Goal: Information Seeking & Learning: Learn about a topic

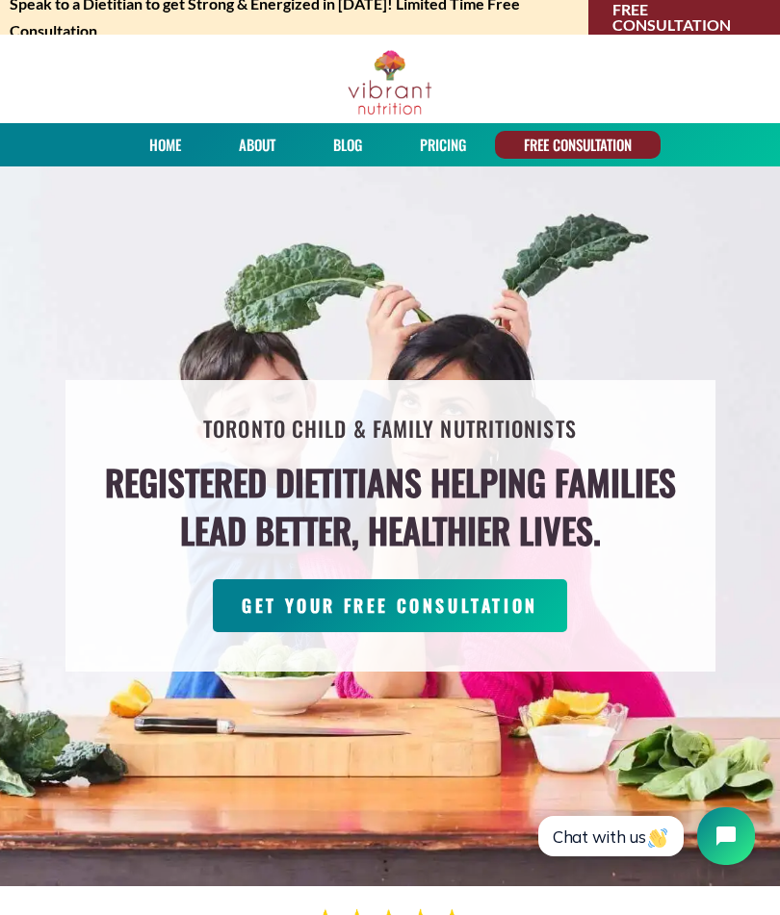
click at [262, 148] on link "About" at bounding box center [257, 145] width 50 height 28
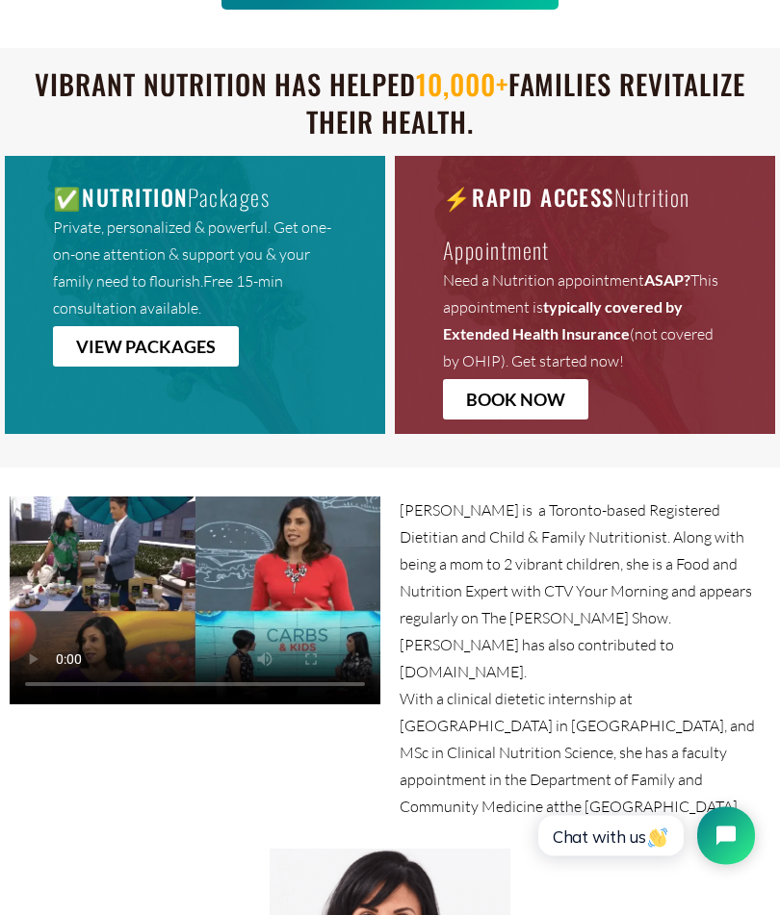
scroll to position [1246, 0]
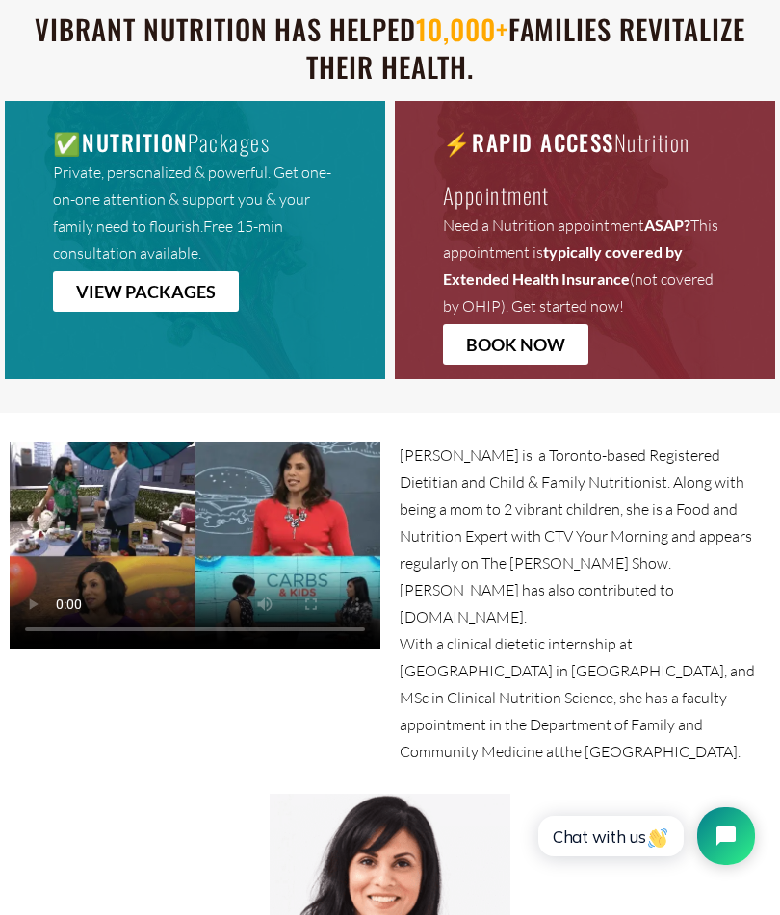
click at [144, 289] on span "VIEW PACKAGES" at bounding box center [146, 291] width 140 height 17
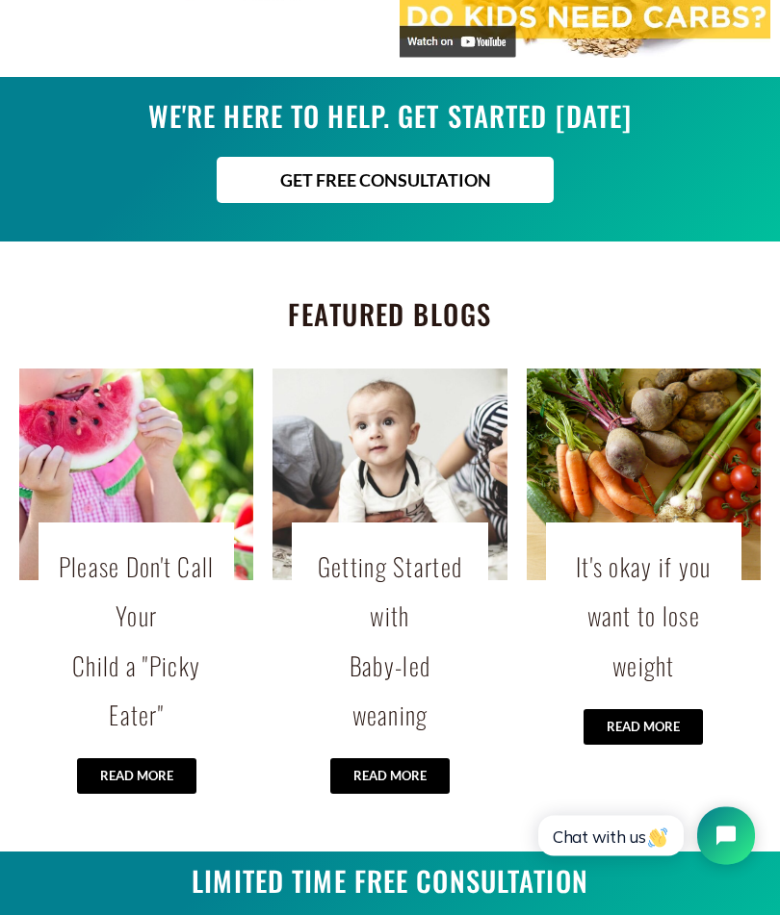
scroll to position [3748, 0]
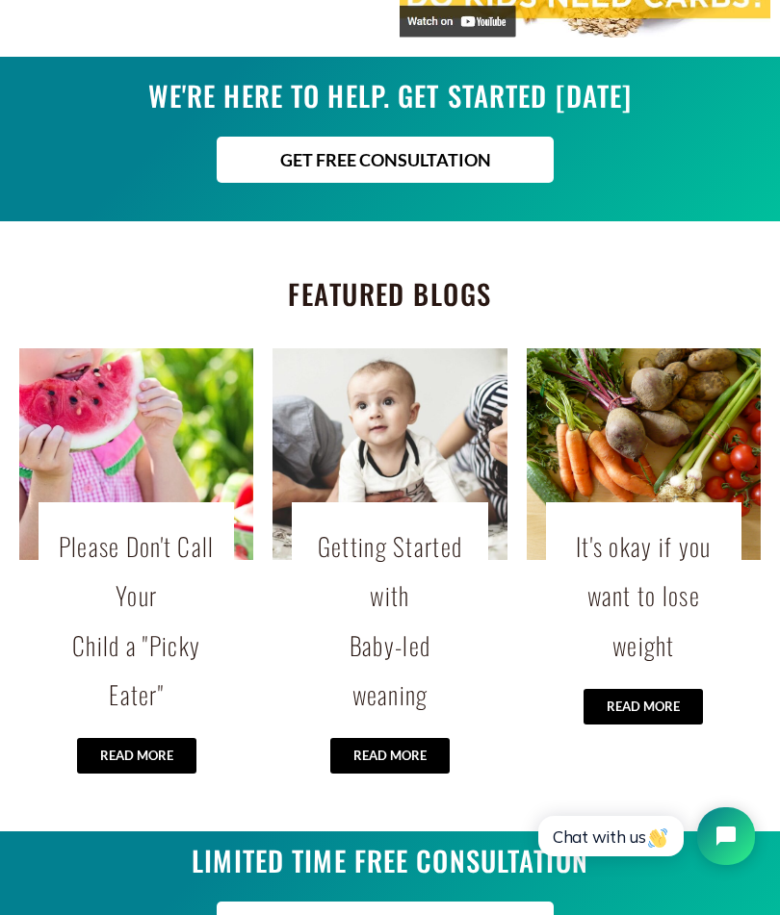
click at [637, 701] on span "READ MORE" at bounding box center [642, 707] width 73 height 13
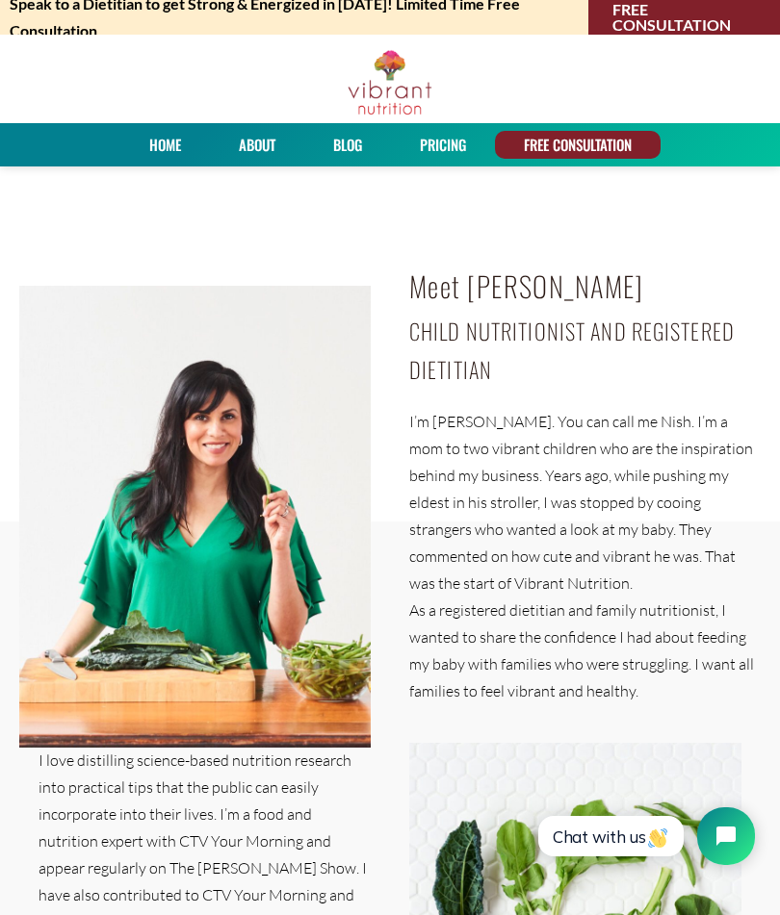
click at [345, 138] on link "Blog" at bounding box center [347, 145] width 42 height 28
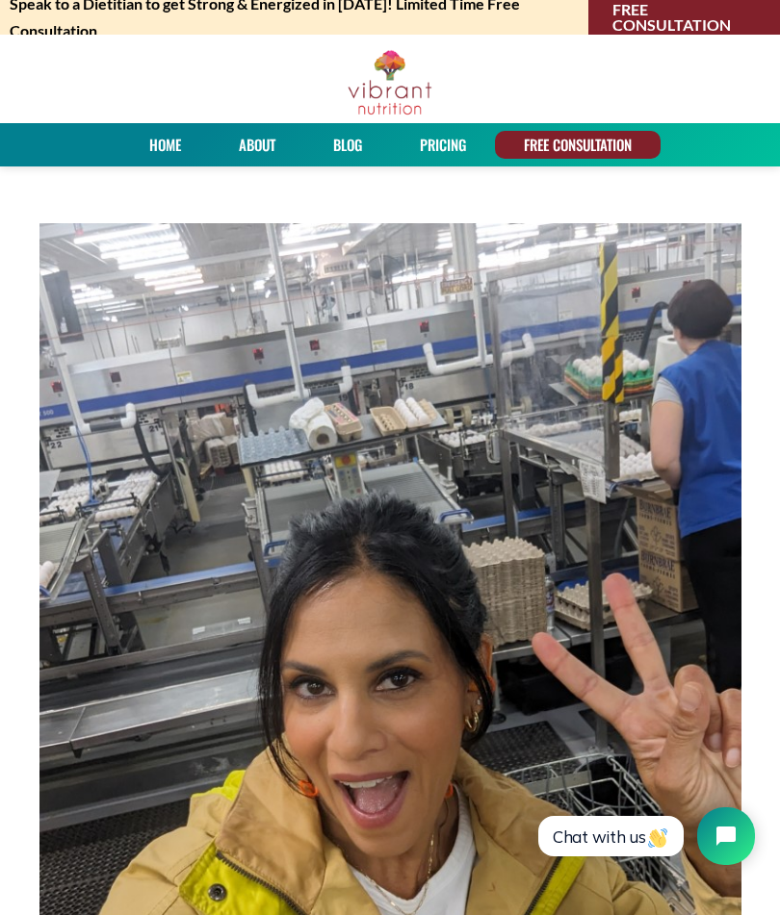
click at [442, 149] on link "PRICING" at bounding box center [443, 145] width 60 height 28
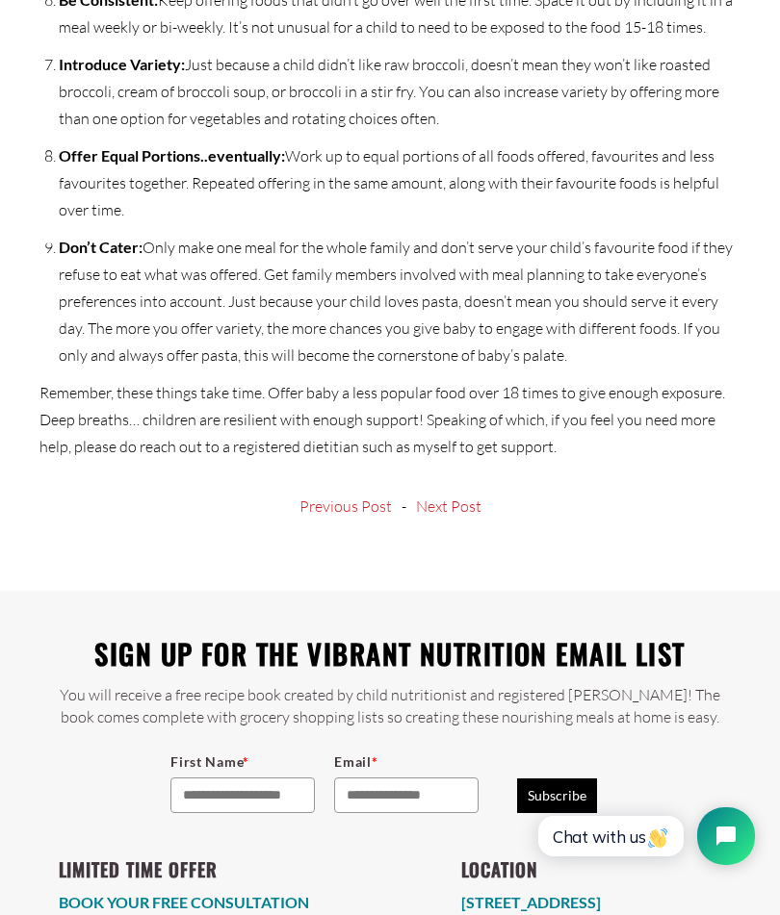
scroll to position [2465, 0]
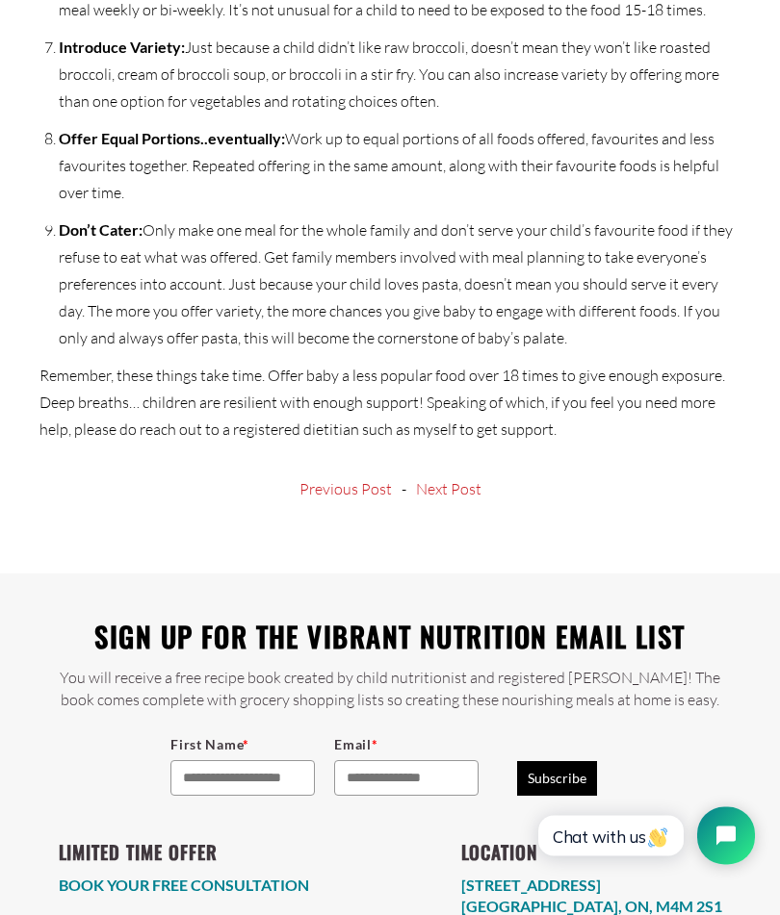
click at [448, 492] on link "Next Post" at bounding box center [448, 489] width 65 height 15
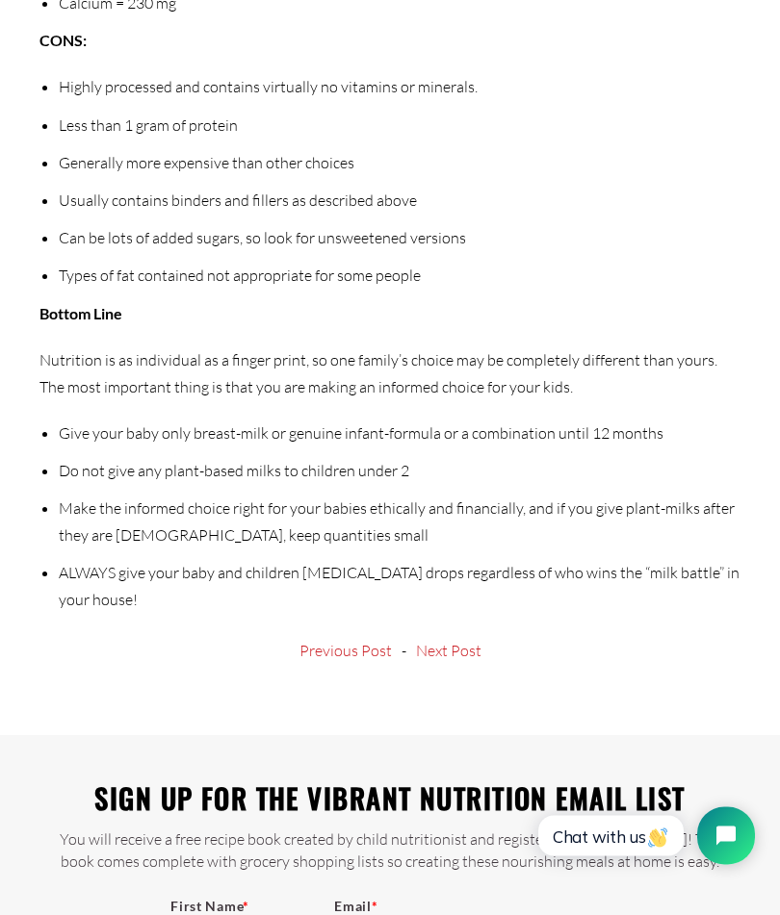
scroll to position [7004, 0]
click at [448, 644] on link "Next Post" at bounding box center [448, 651] width 65 height 15
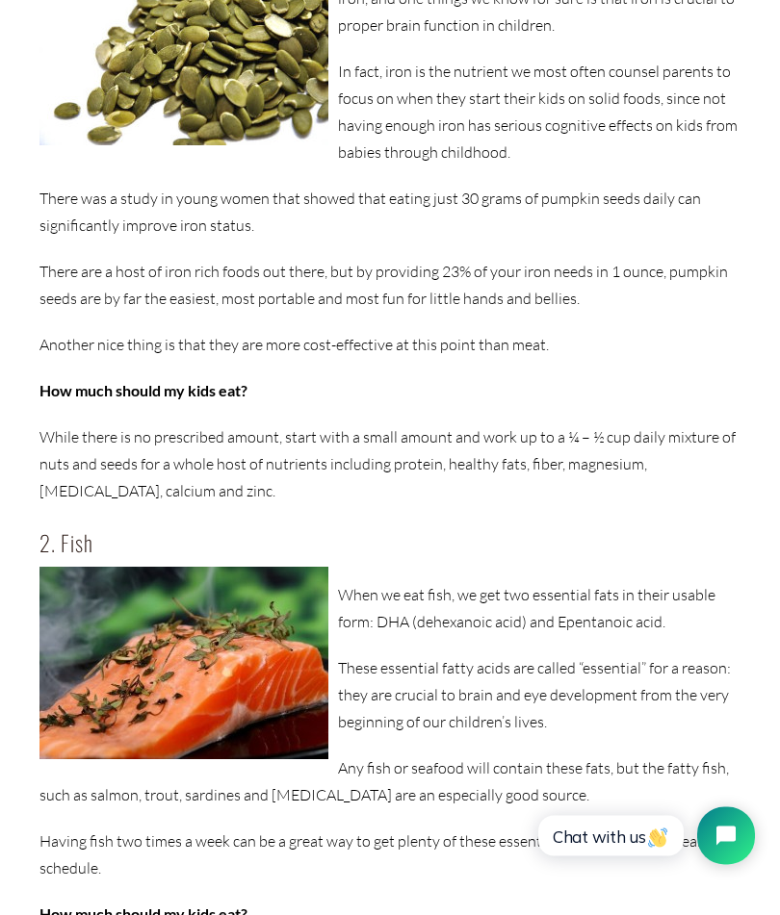
scroll to position [1183, 0]
click at [673, 727] on p "These essential fatty acids are called “essential” for a reason: they are cruci…" at bounding box center [390, 694] width 702 height 81
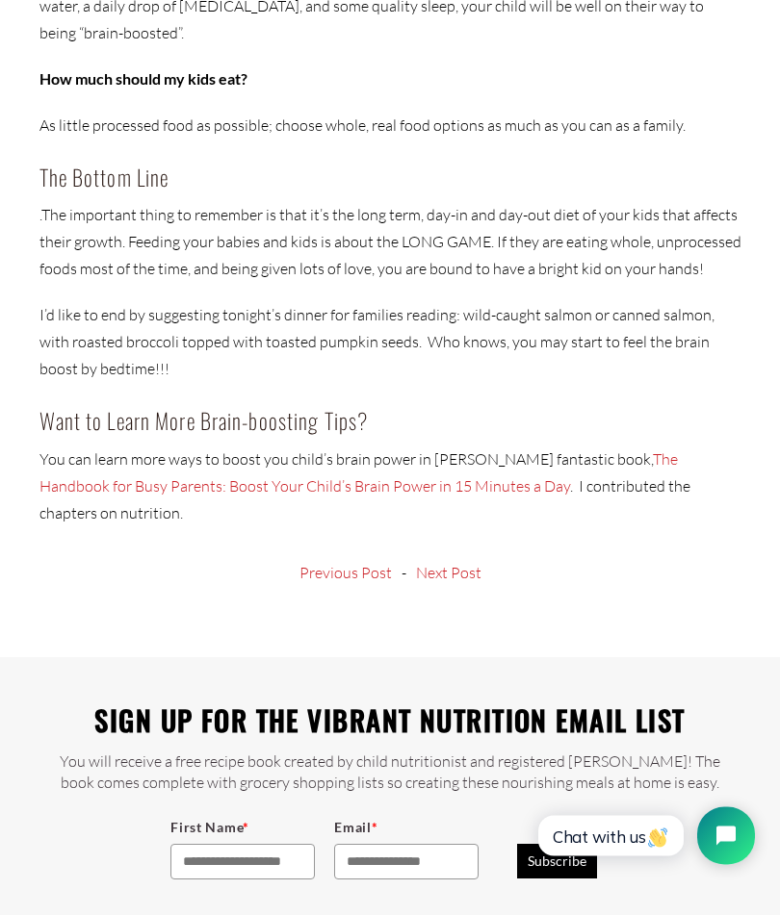
scroll to position [4289, 0]
click at [455, 566] on link "Next Post" at bounding box center [448, 573] width 65 height 15
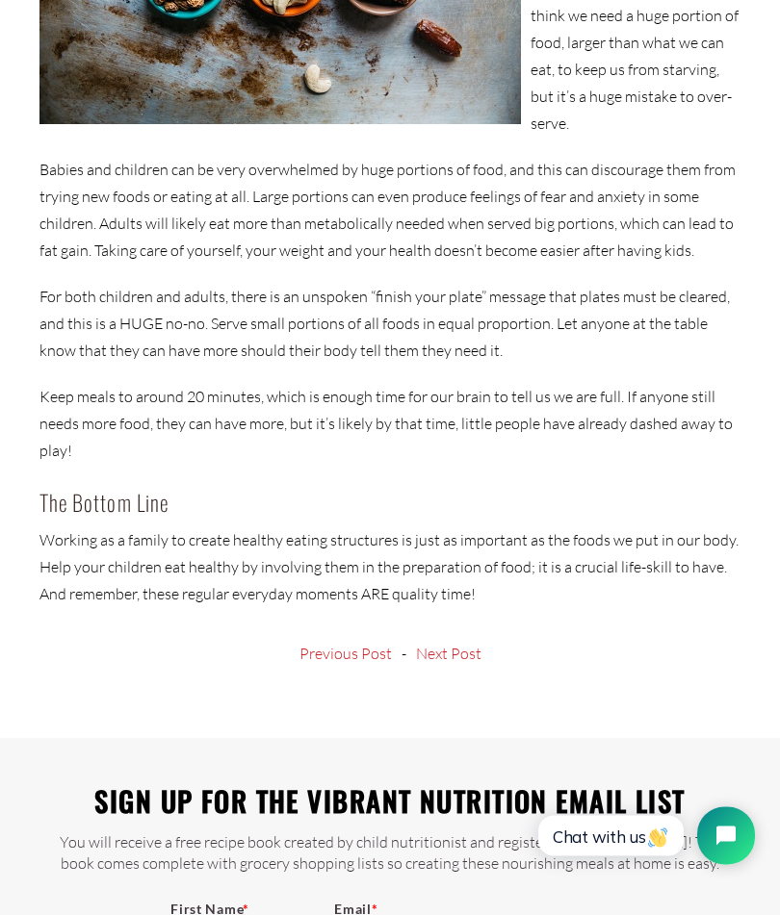
scroll to position [3213, 0]
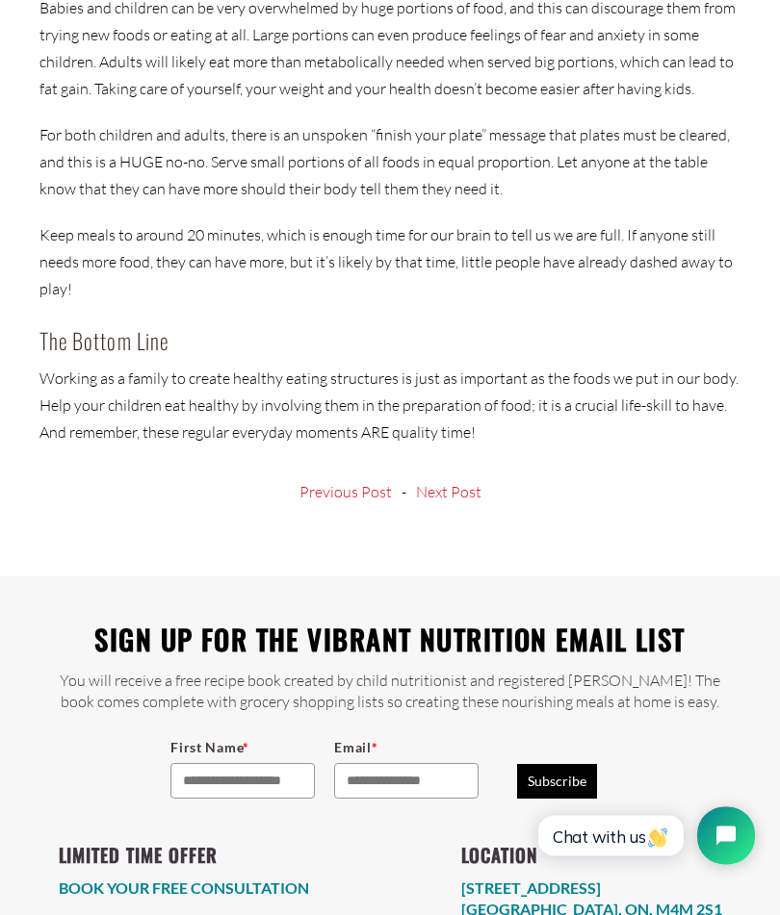
click at [452, 485] on link "Next Post" at bounding box center [448, 492] width 65 height 15
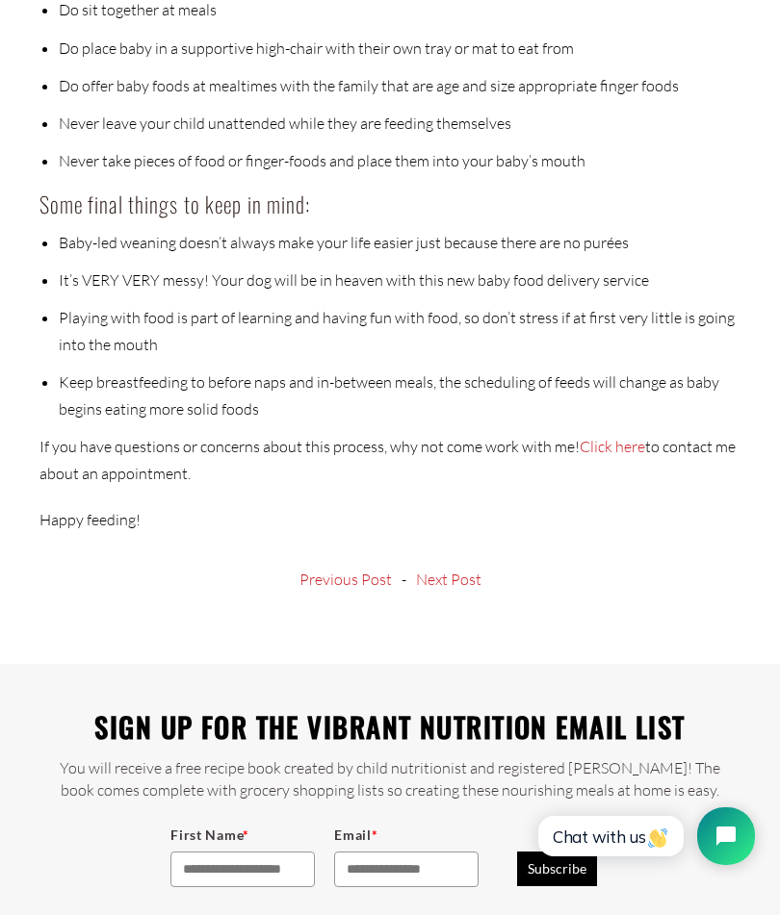
scroll to position [4404, 0]
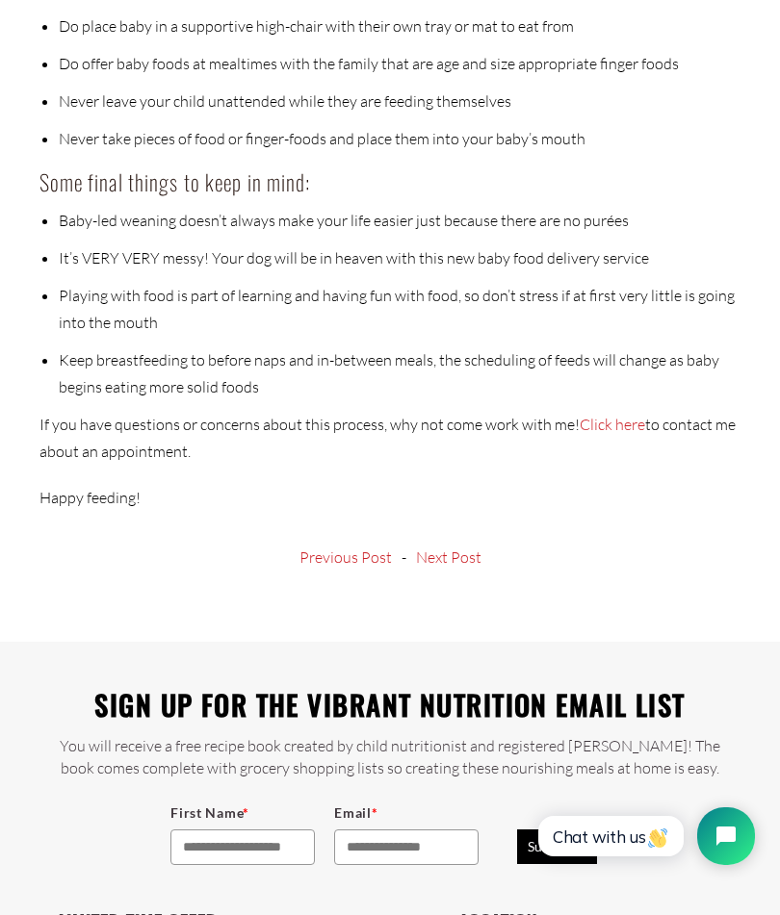
click at [443, 550] on link "Next Post" at bounding box center [448, 557] width 65 height 15
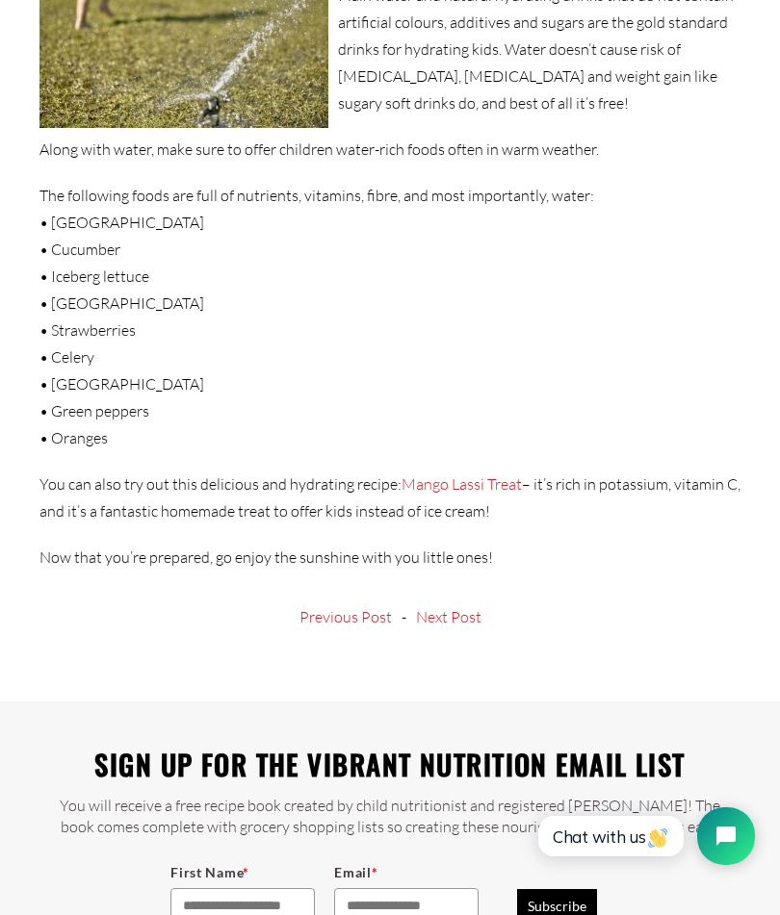
scroll to position [2316, 0]
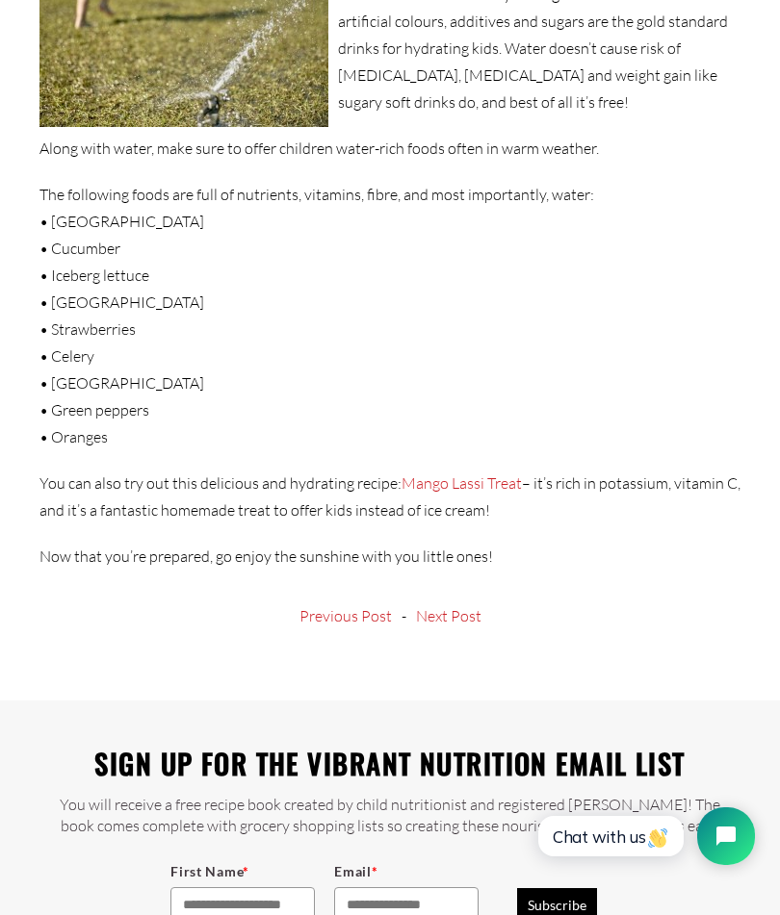
click at [439, 614] on link "Next Post" at bounding box center [448, 615] width 65 height 15
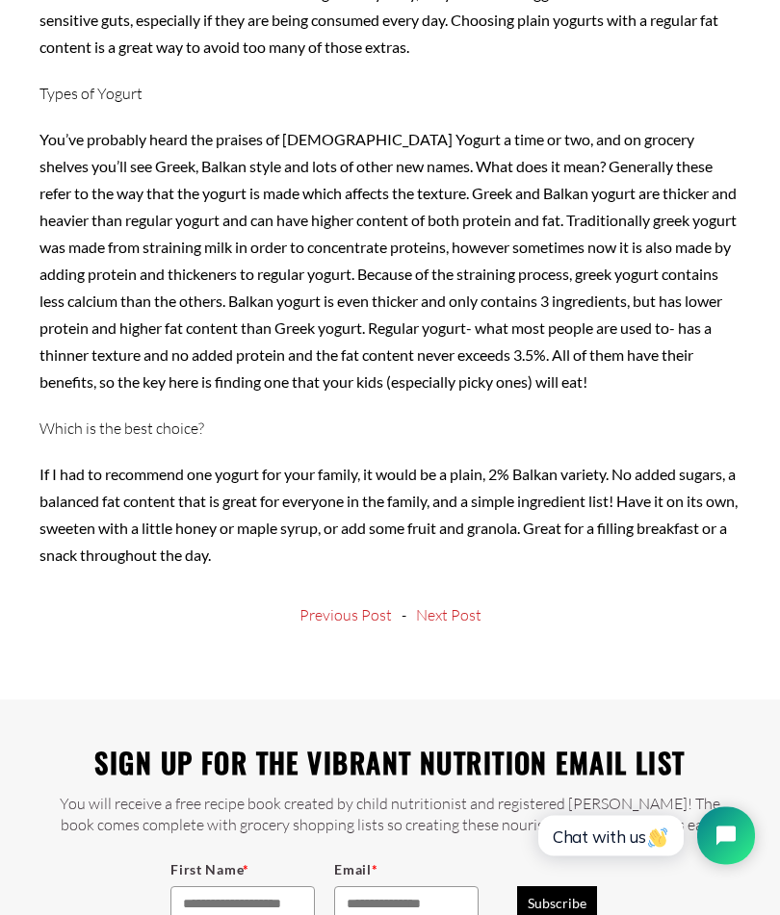
scroll to position [1304, 0]
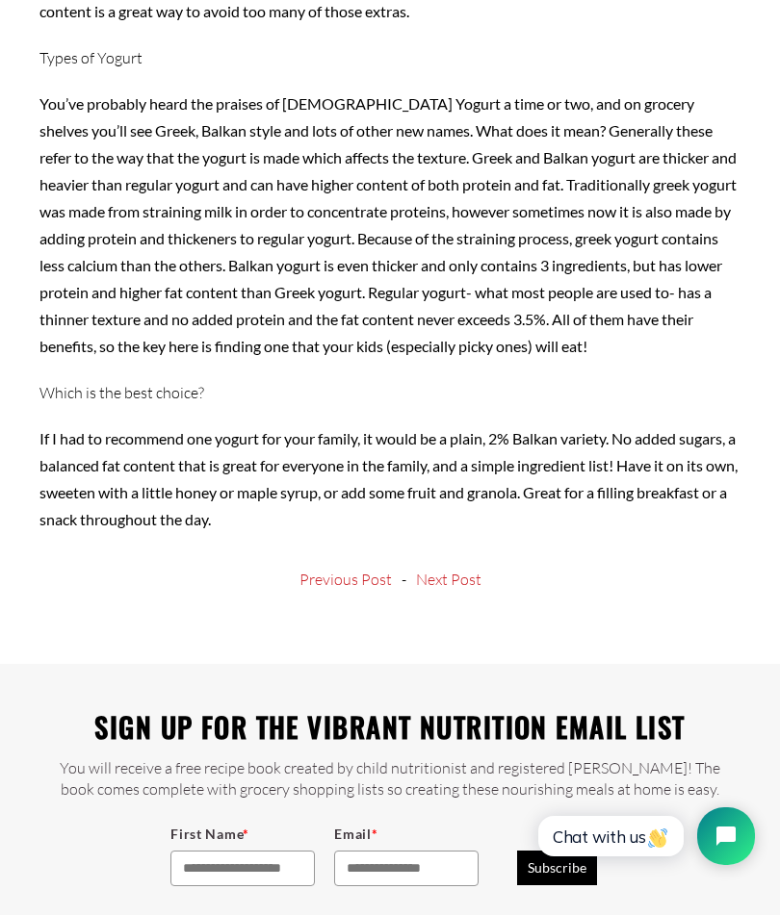
click at [442, 579] on link "Next Post" at bounding box center [448, 579] width 65 height 15
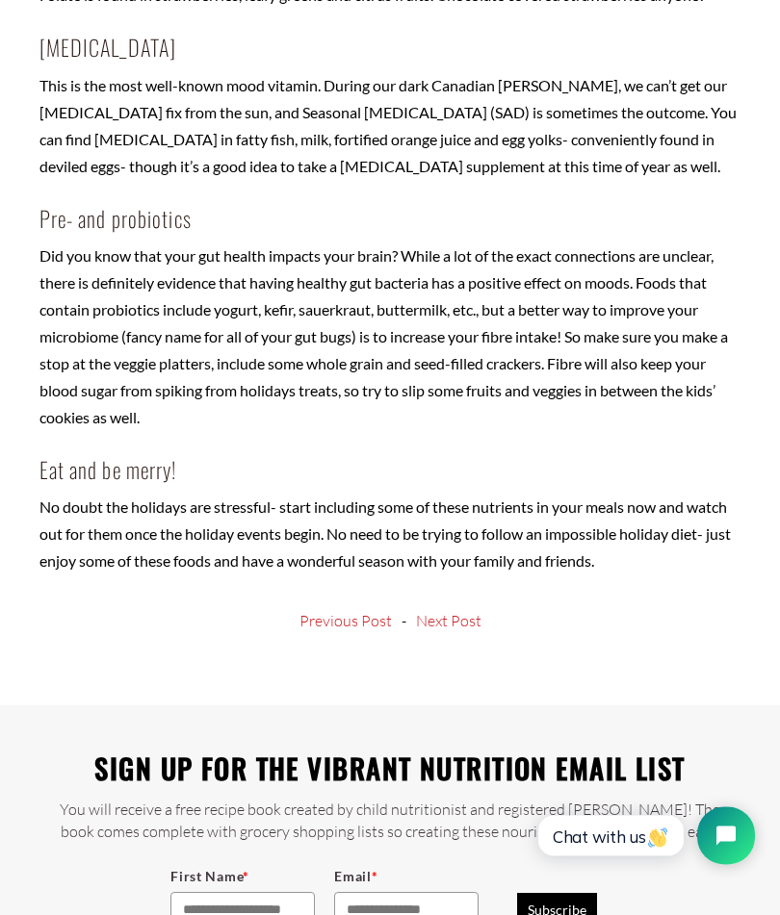
scroll to position [1318, 0]
click at [447, 628] on link "Next Post" at bounding box center [448, 620] width 65 height 15
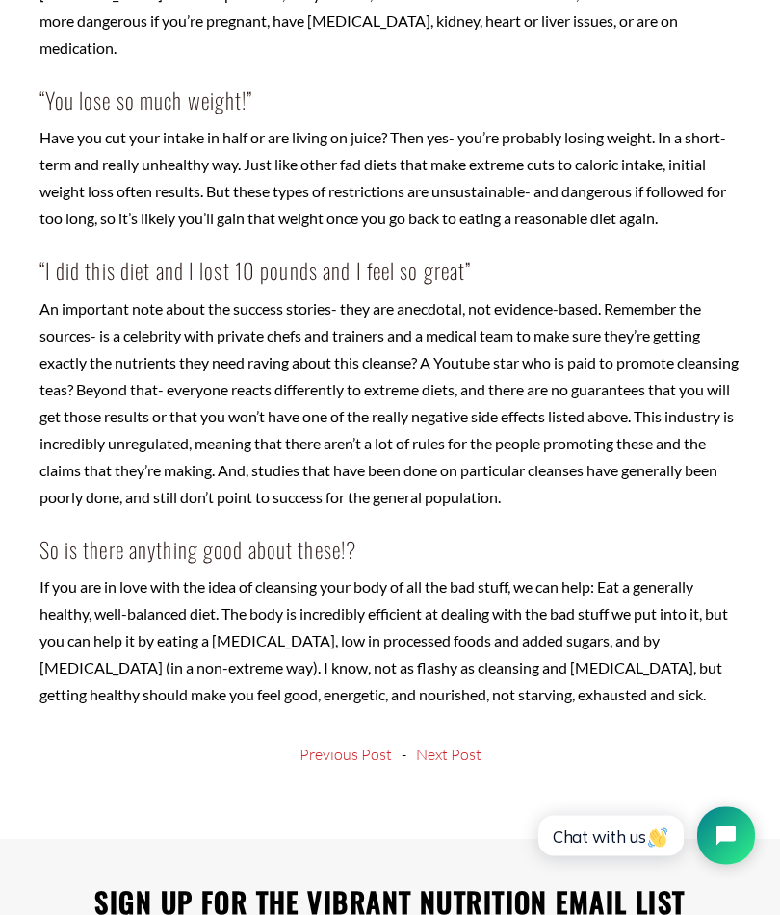
scroll to position [2278, 0]
click at [448, 747] on link "Next Post" at bounding box center [448, 754] width 65 height 15
